Goal: Find specific page/section: Find specific page/section

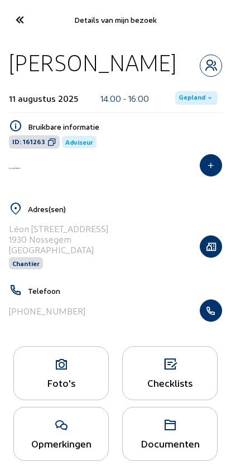
click at [14, 19] on icon at bounding box center [19, 19] width 18 height 19
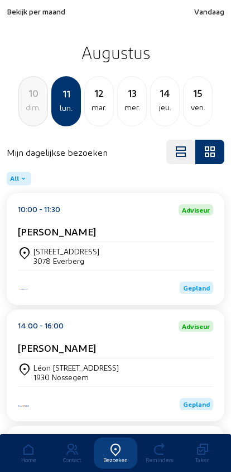
click at [25, 16] on span "Bekijk per maand" at bounding box center [36, 11] width 58 height 9
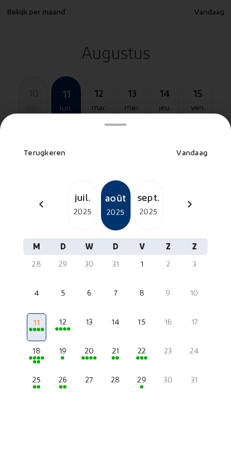
click at [36, 198] on mat-icon "chevron_left" at bounding box center [41, 204] width 13 height 13
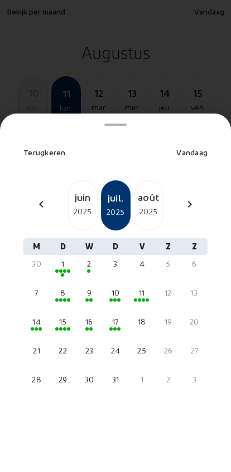
click at [80, 189] on div "juin" at bounding box center [83, 197] width 28 height 16
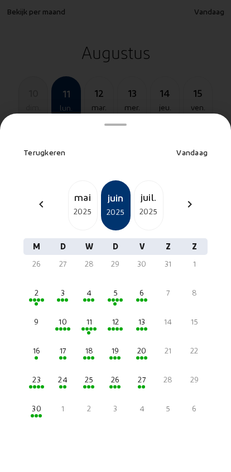
click at [141, 343] on div "20" at bounding box center [141, 357] width 19 height 28
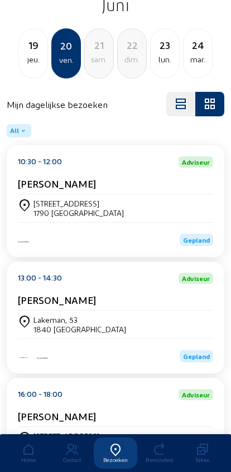
scroll to position [112, 0]
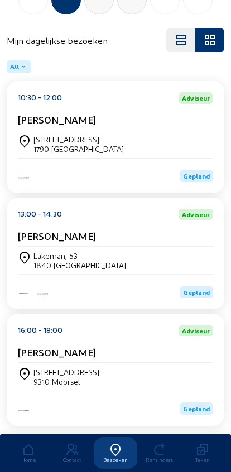
click at [66, 255] on div "[PERSON_NAME], 53 1840 [GEOGRAPHIC_DATA]" at bounding box center [115, 261] width 195 height 28
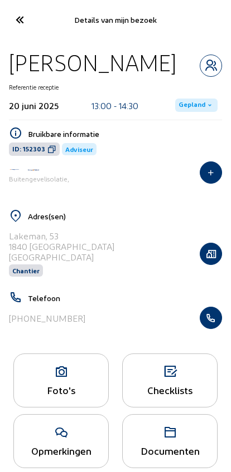
click at [206, 64] on icon "button" at bounding box center [210, 65] width 21 height 13
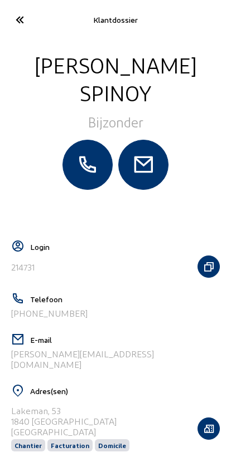
click at [14, 23] on icon at bounding box center [19, 19] width 18 height 19
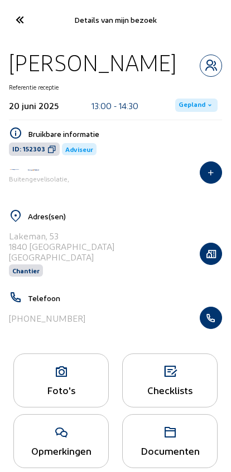
scroll to position [20, 0]
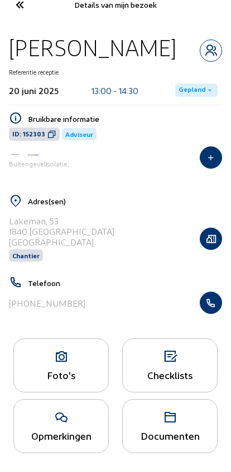
click at [64, 422] on icon at bounding box center [61, 417] width 94 height 13
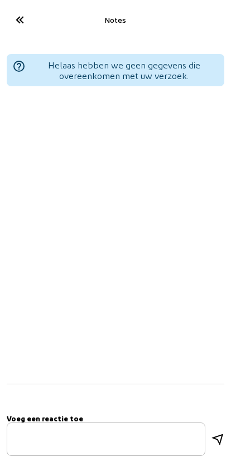
click at [26, 16] on icon at bounding box center [19, 19] width 18 height 19
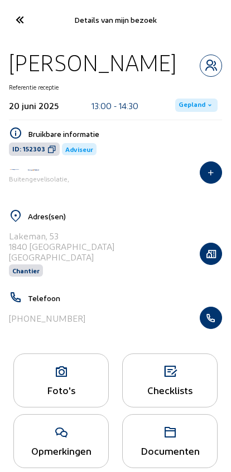
click at [16, 21] on icon at bounding box center [19, 19] width 18 height 19
